Goal: Task Accomplishment & Management: Manage account settings

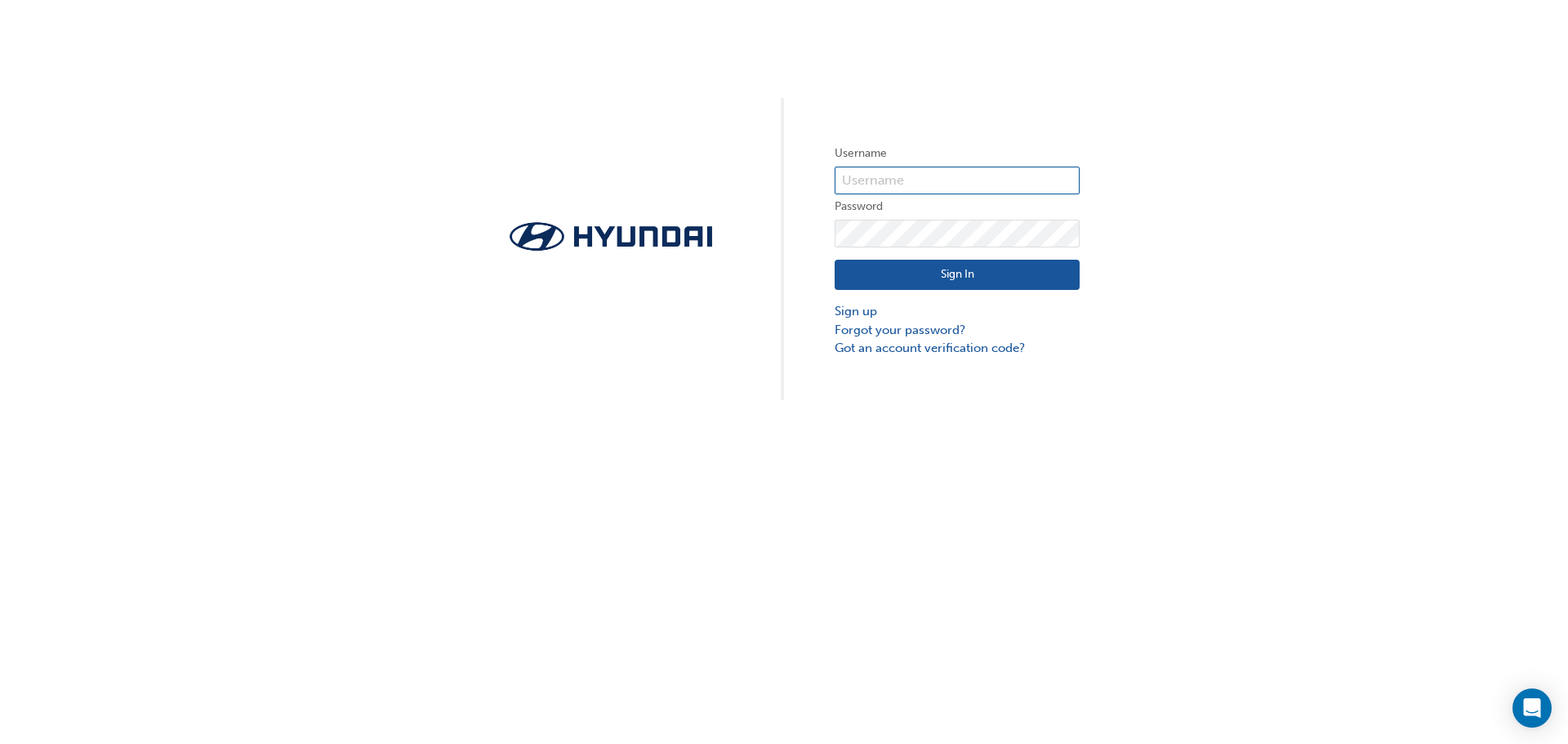
click at [956, 186] on input "text" at bounding box center [956, 180] width 245 height 28
type input "18678"
click at [954, 284] on button "Sign In" at bounding box center [956, 275] width 245 height 31
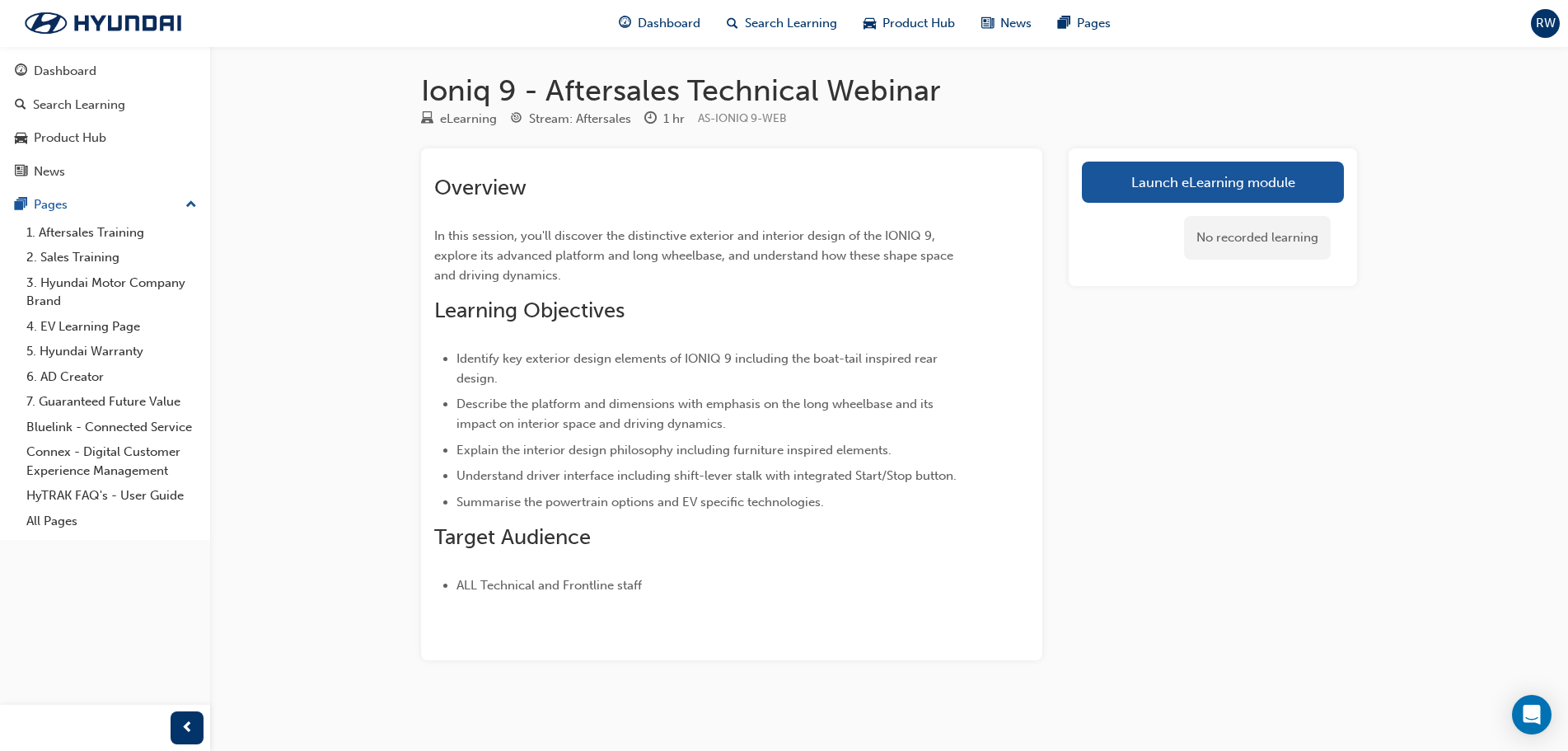
click at [1555, 14] on span "RW" at bounding box center [1546, 23] width 20 height 19
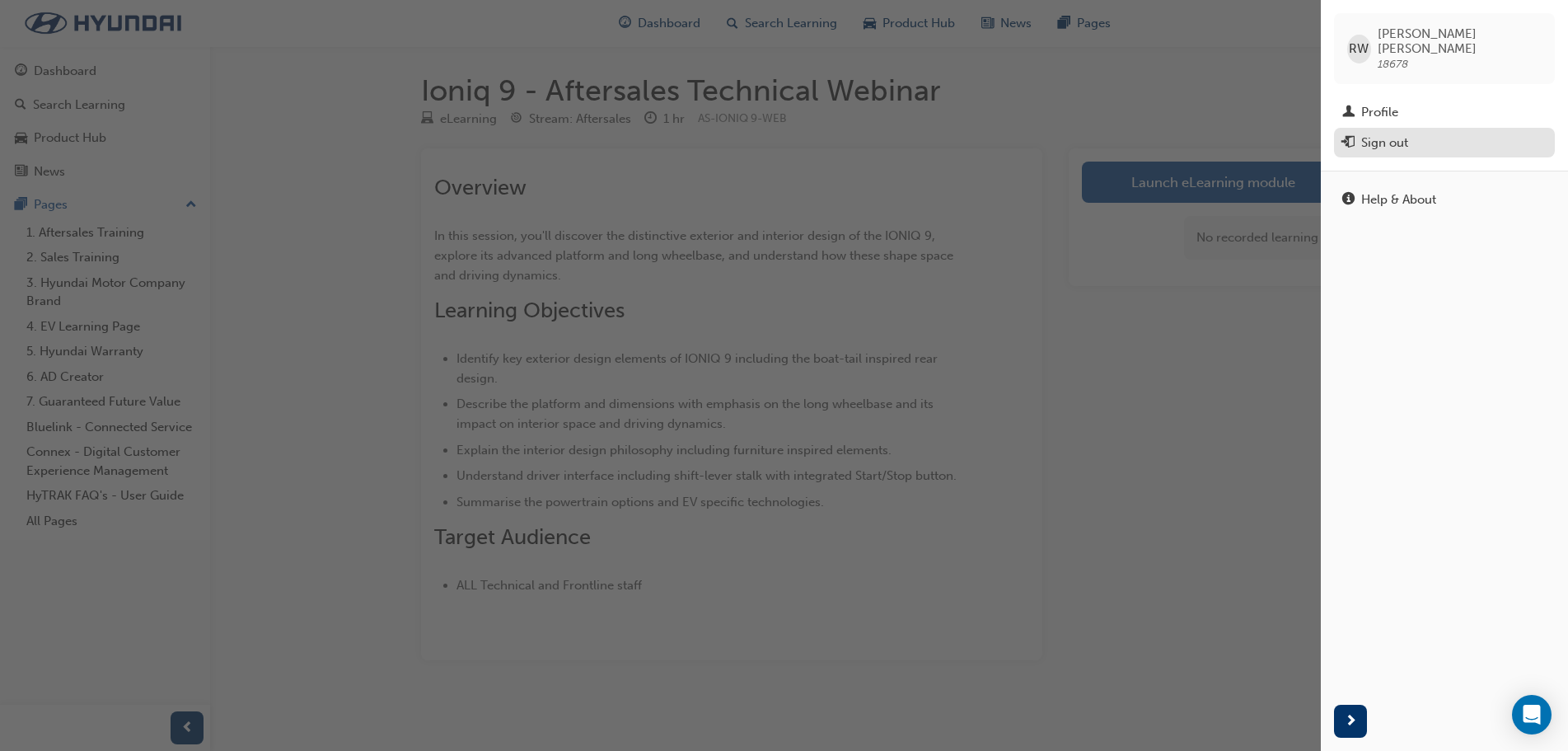
click at [1398, 135] on div "Sign out" at bounding box center [1384, 143] width 47 height 19
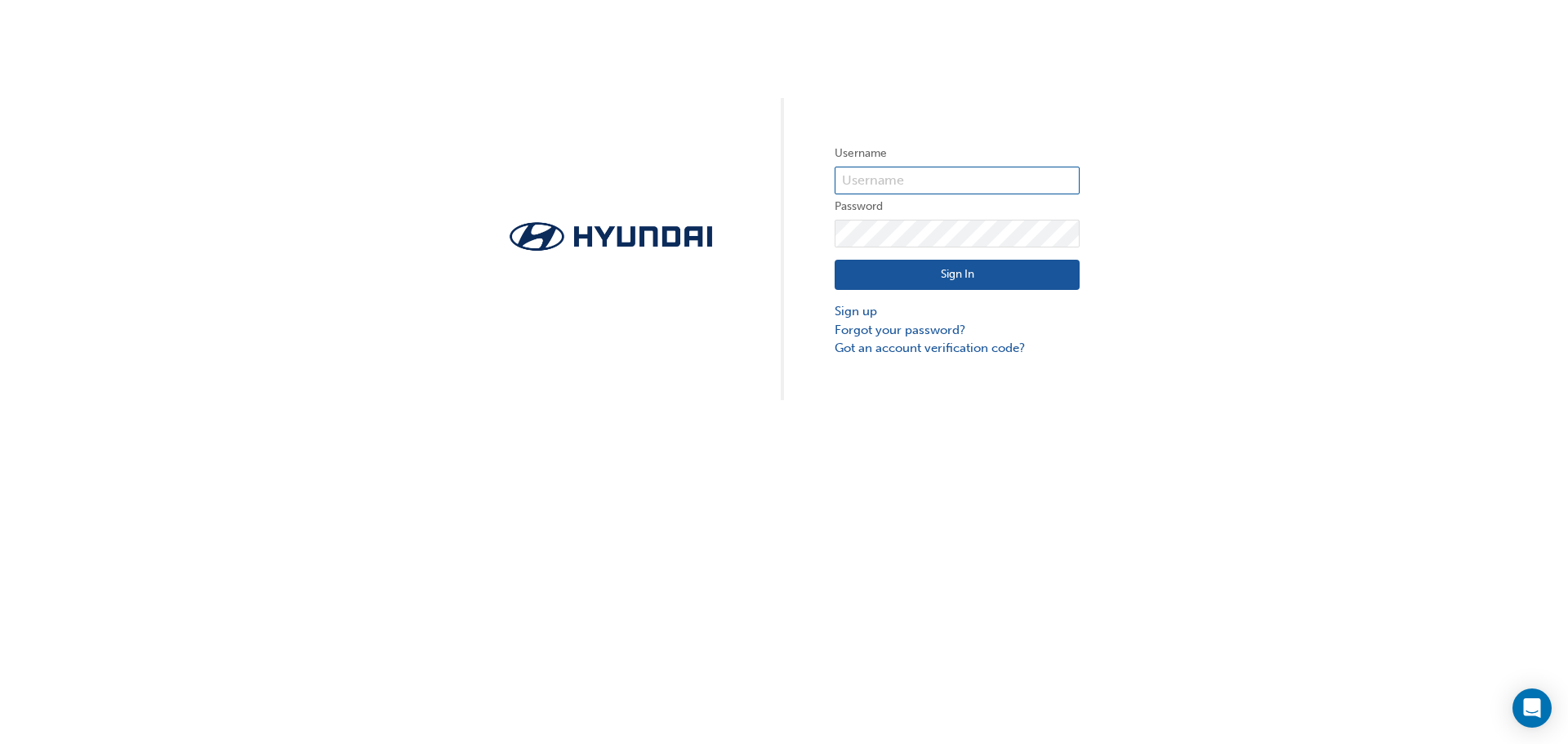
click at [932, 177] on input "text" at bounding box center [956, 180] width 245 height 28
type input "32368"
click button "Sign In" at bounding box center [956, 275] width 245 height 31
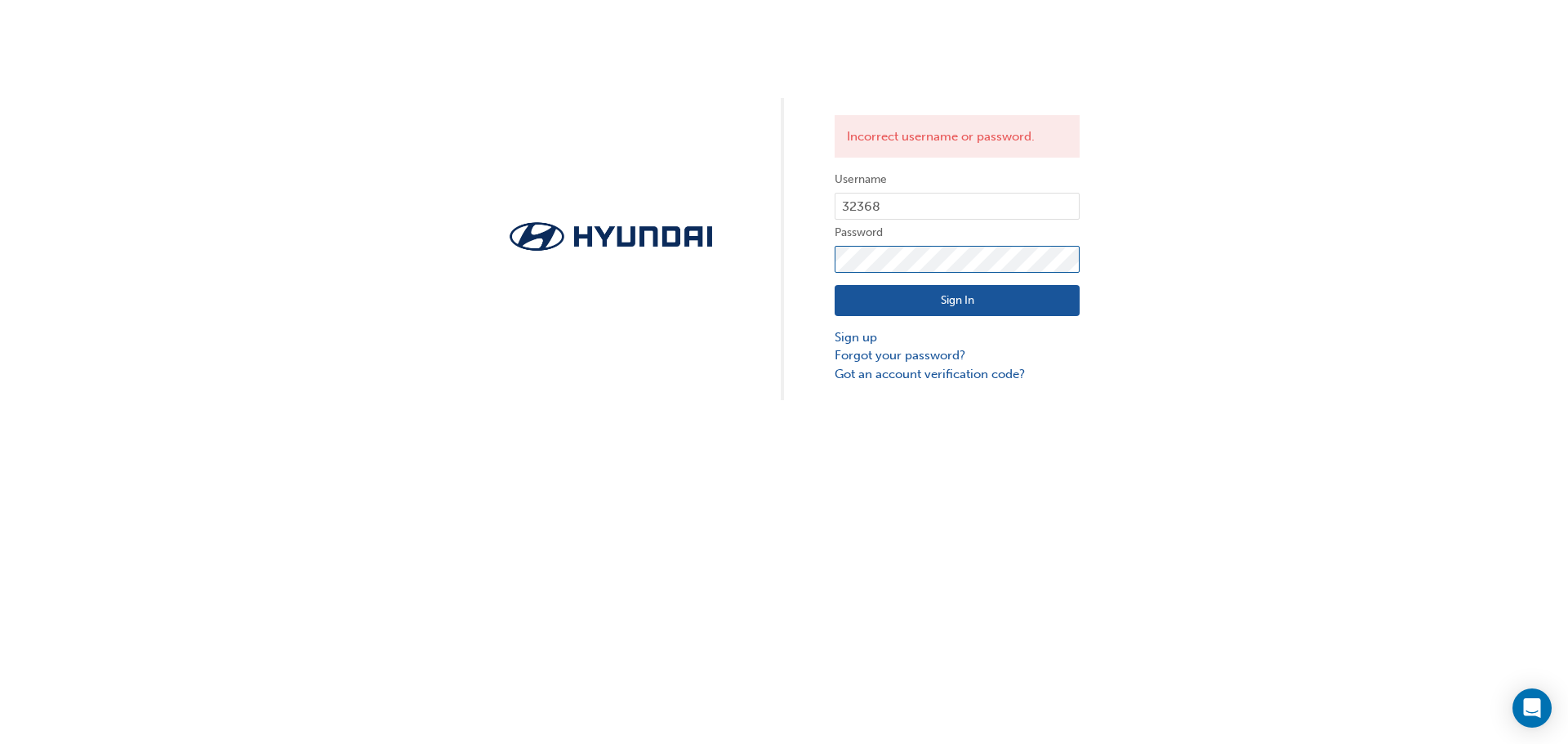
click button "Sign In" at bounding box center [956, 300] width 245 height 31
click at [985, 301] on button "Sign In" at bounding box center [956, 300] width 245 height 31
